Goal: Task Accomplishment & Management: Use online tool/utility

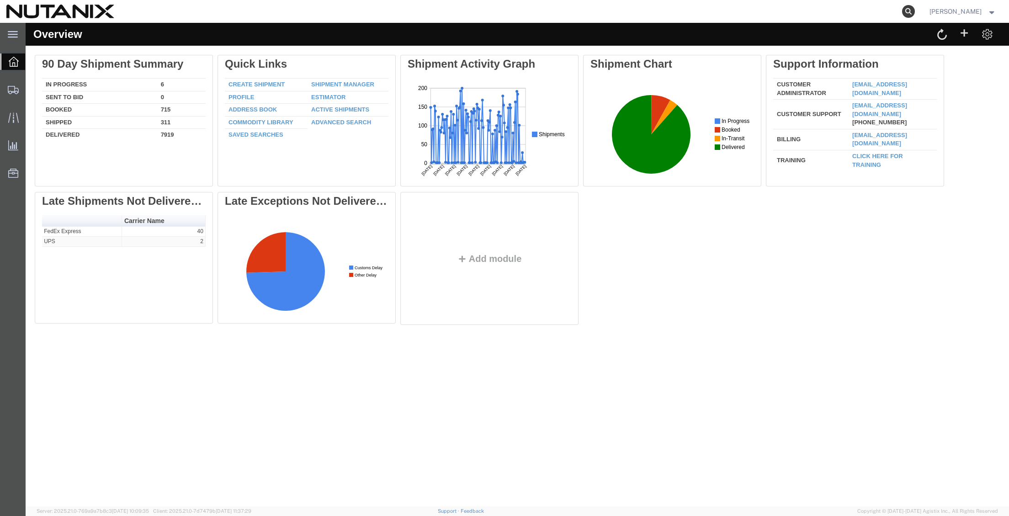
click at [902, 13] on icon at bounding box center [908, 11] width 13 height 13
click at [675, 11] on input "search" at bounding box center [763, 11] width 278 height 22
paste input "394132375062"
type input "394132375062"
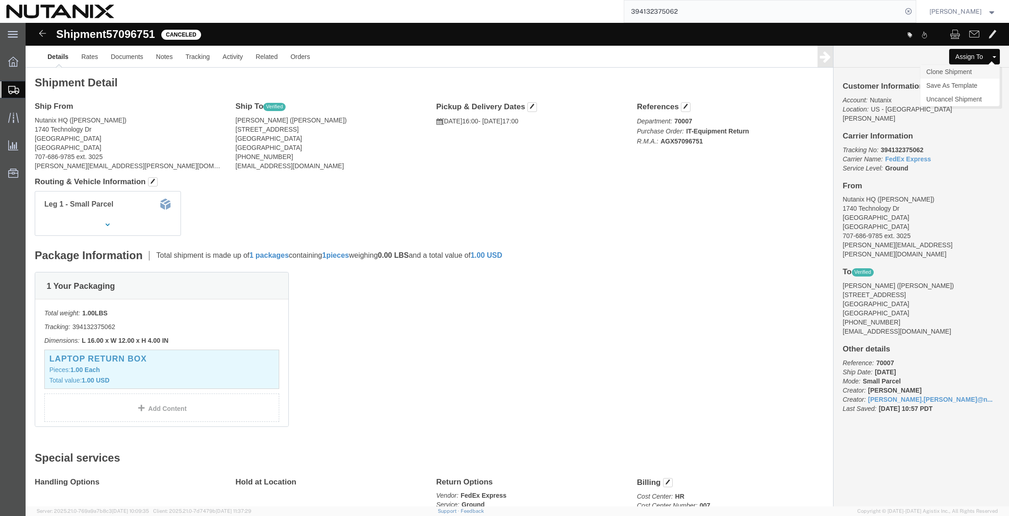
click link "Clone Shipment"
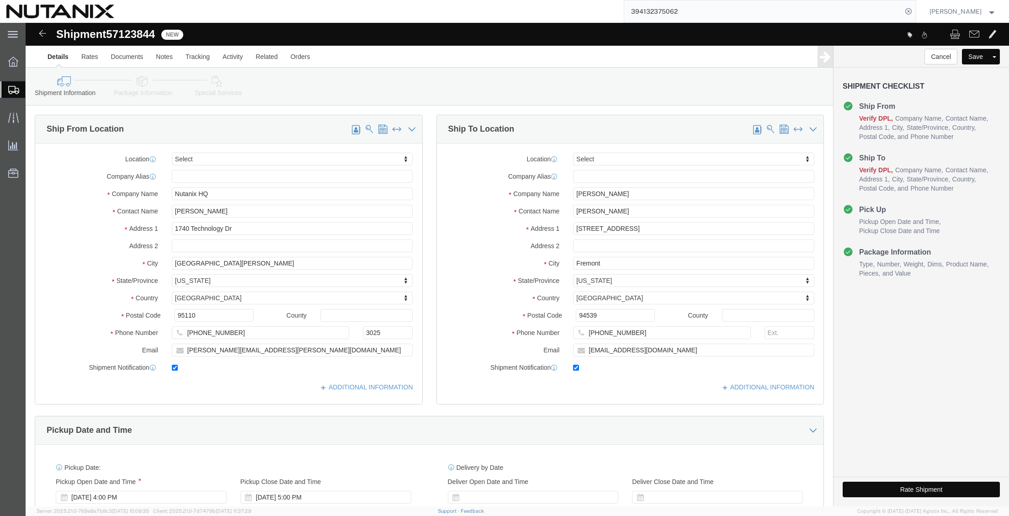
select select
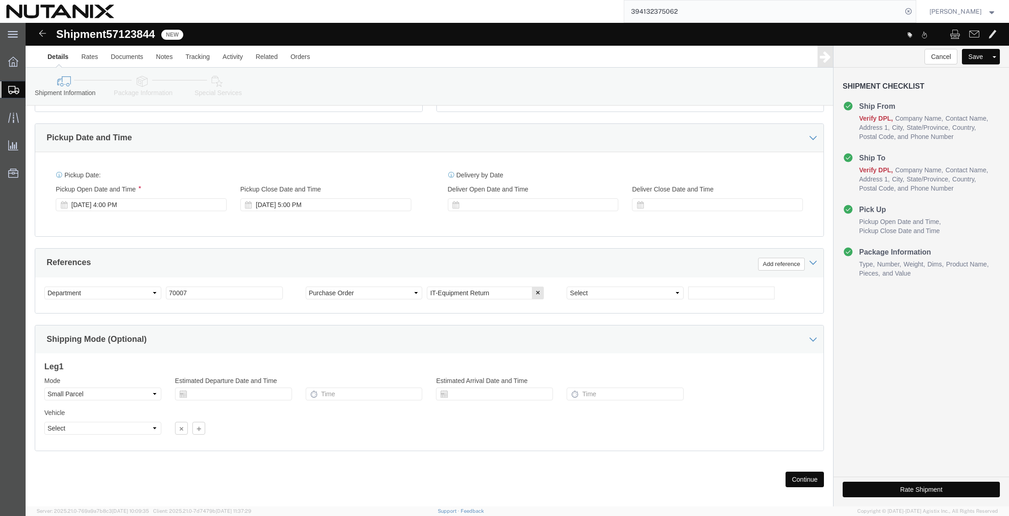
scroll to position [301, 0]
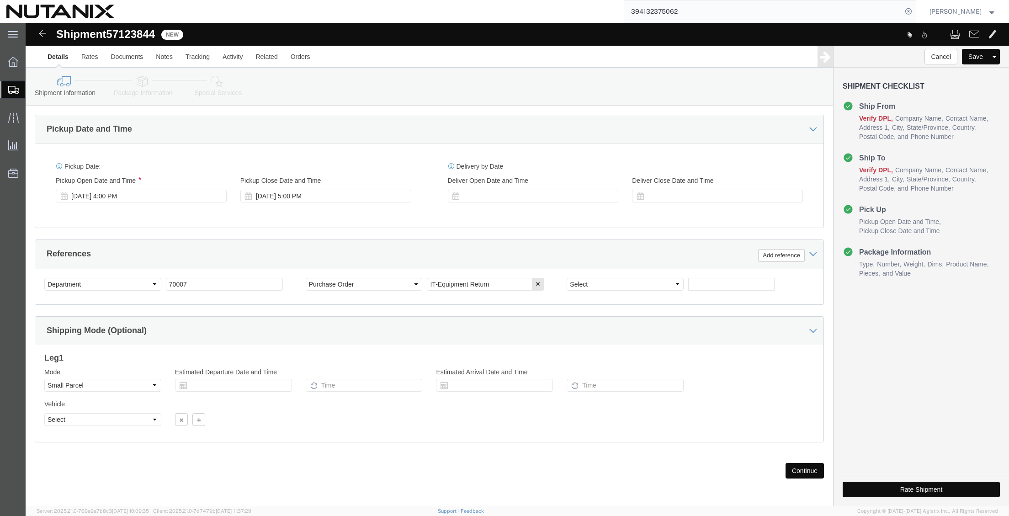
click button "Continue"
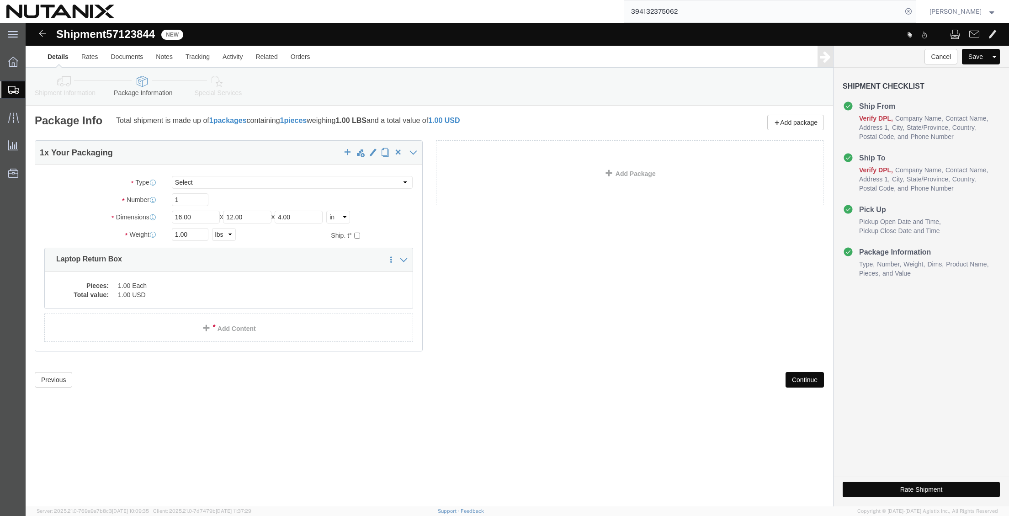
click button "Continue"
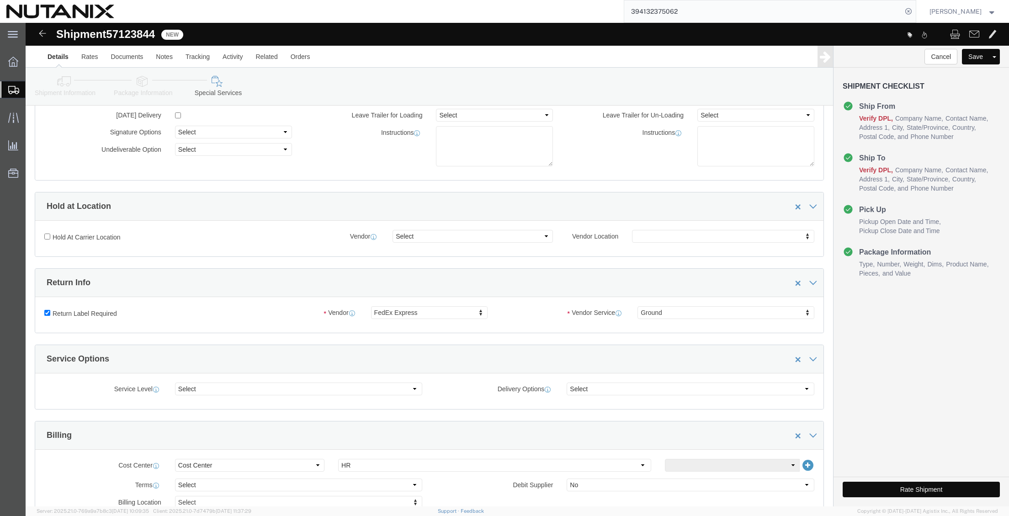
scroll to position [91, 0]
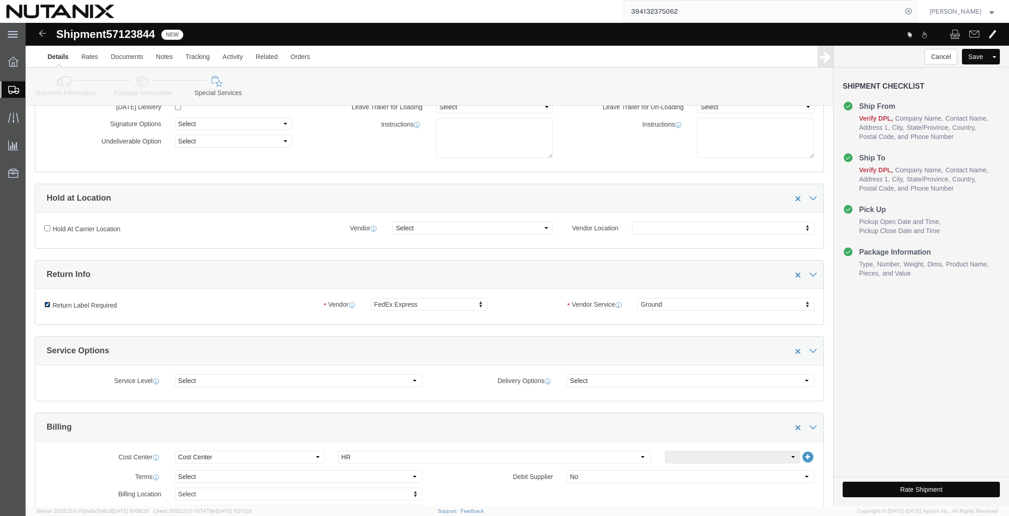
click input "Return Label Required"
checkbox input "false"
select select
click input "Return Label Required"
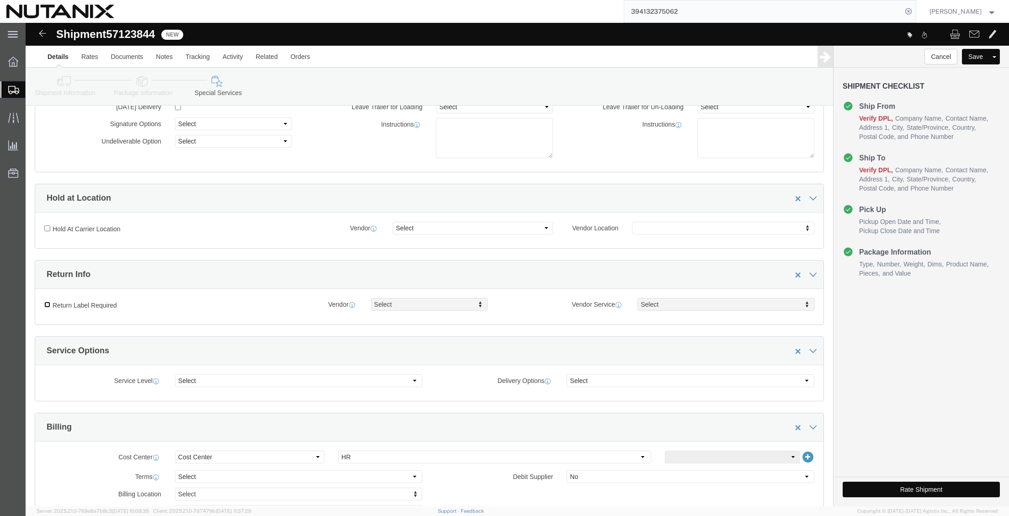
checkbox input "true"
select select "5"
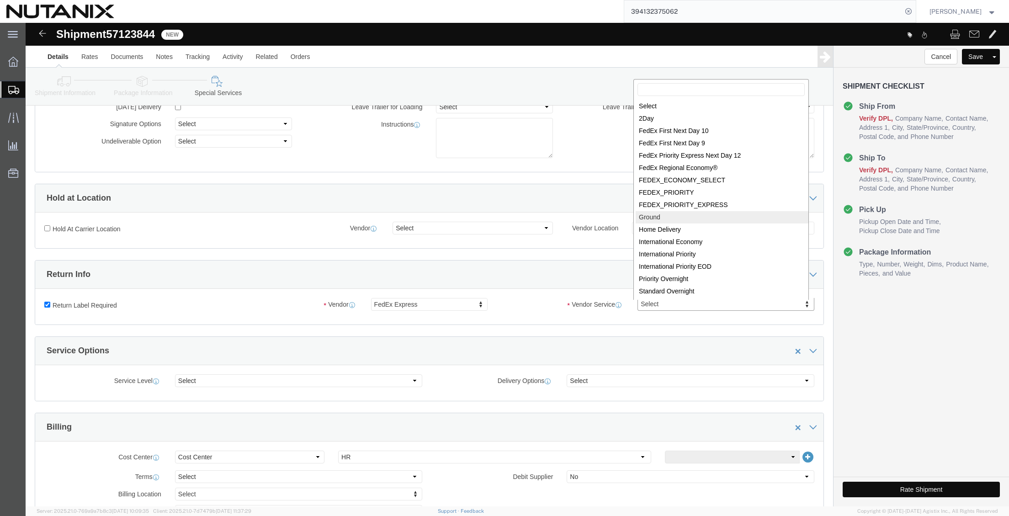
select select "12"
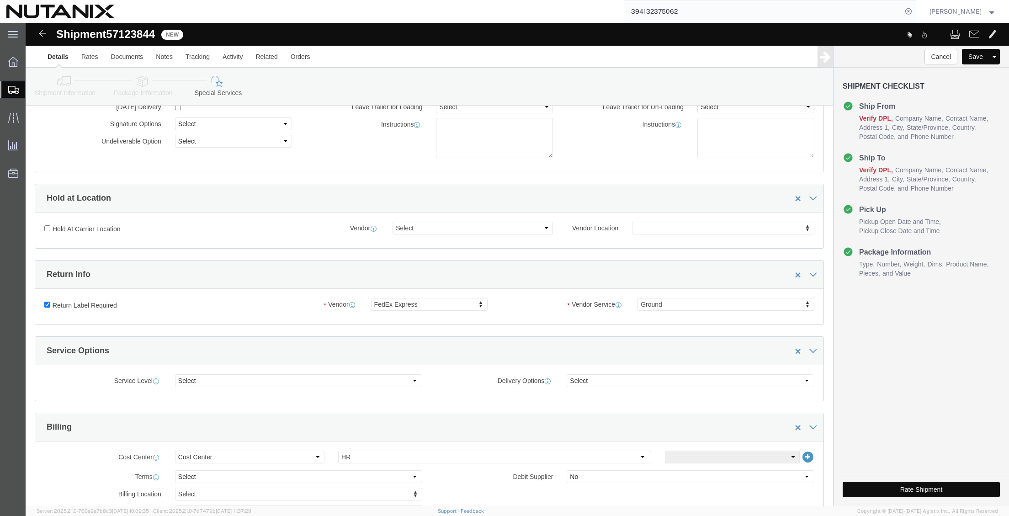
click button "Rate Shipment"
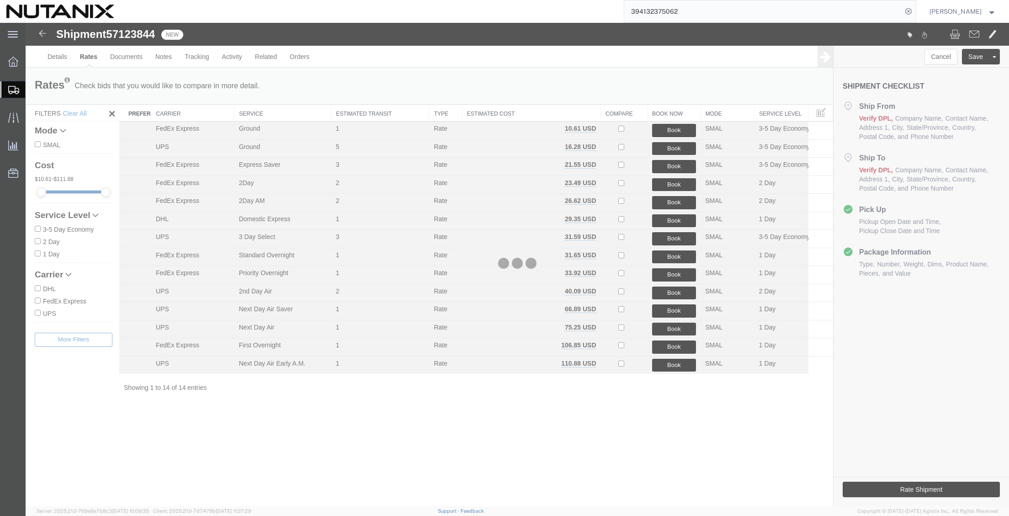
scroll to position [0, 0]
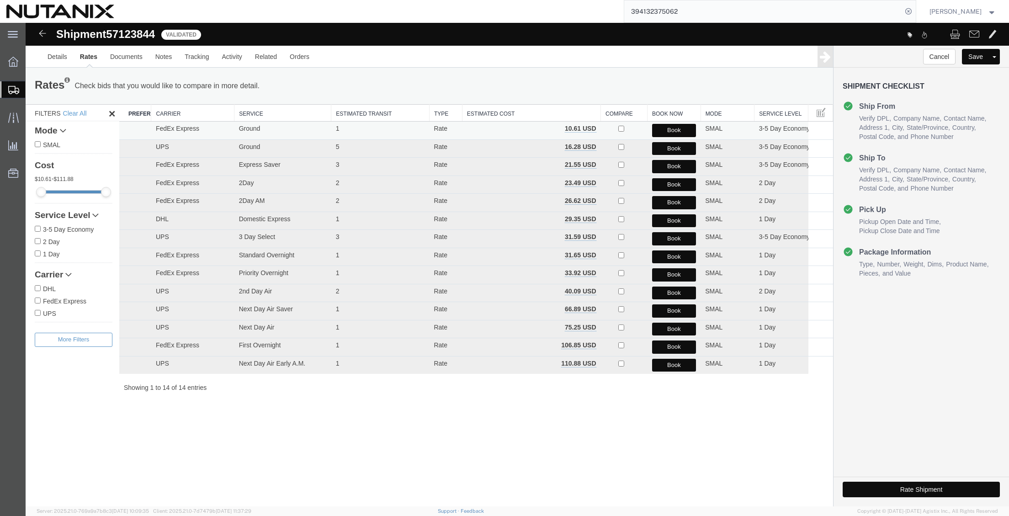
click at [691, 128] on button "Book" at bounding box center [674, 130] width 44 height 13
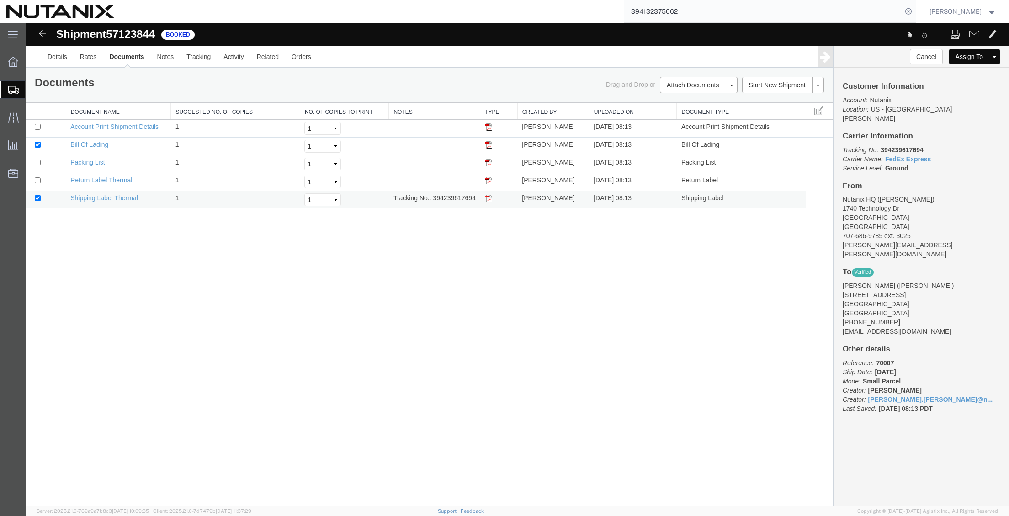
click at [489, 201] on img at bounding box center [488, 198] width 7 height 7
click at [491, 183] on img at bounding box center [488, 180] width 7 height 7
